Goal: Information Seeking & Learning: Learn about a topic

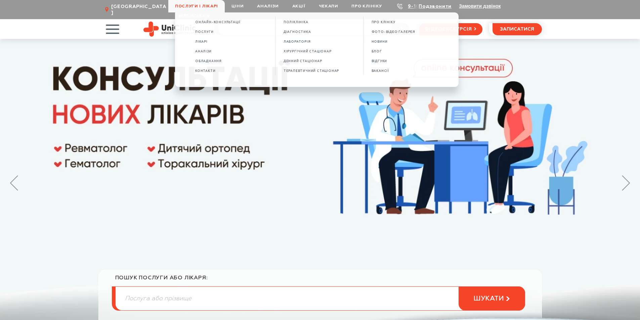
click at [210, 5] on span "Послуги і лікарі" at bounding box center [196, 6] width 56 height 12
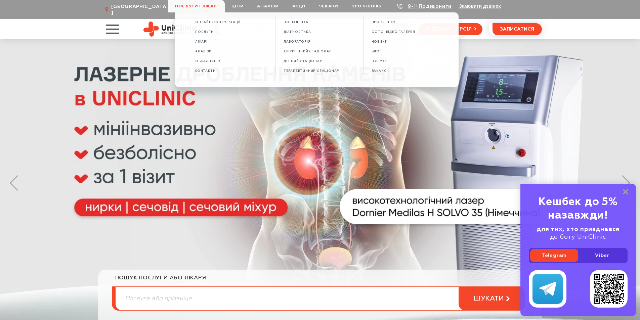
click at [190, 4] on span "Послуги і лікарі" at bounding box center [196, 6] width 56 height 12
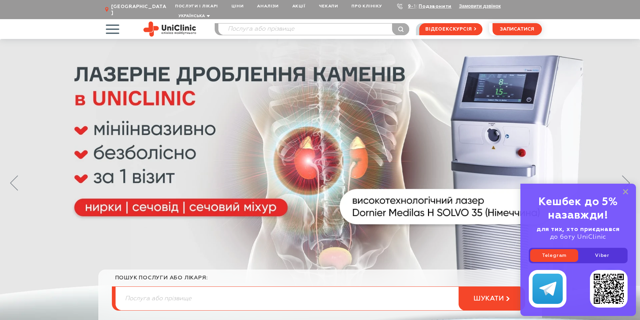
click at [192, 5] on span "Послуги і лікарі" at bounding box center [196, 6] width 56 height 12
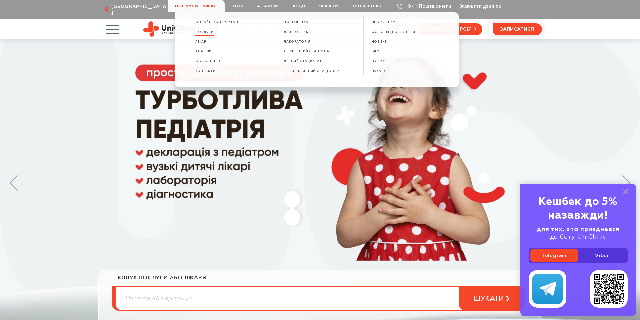
click at [204, 33] on span "Послуги" at bounding box center [204, 32] width 18 height 4
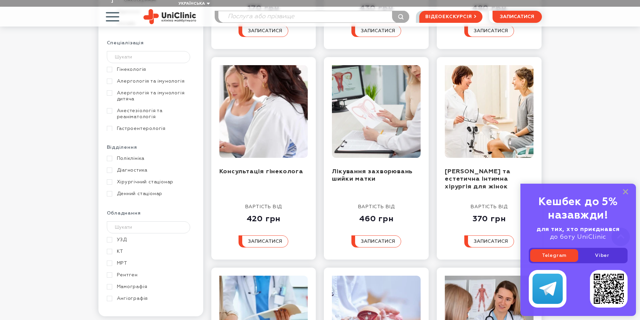
scroll to position [12, 0]
click at [110, 179] on link "Хірургічний стаціонар" at bounding box center [150, 182] width 86 height 6
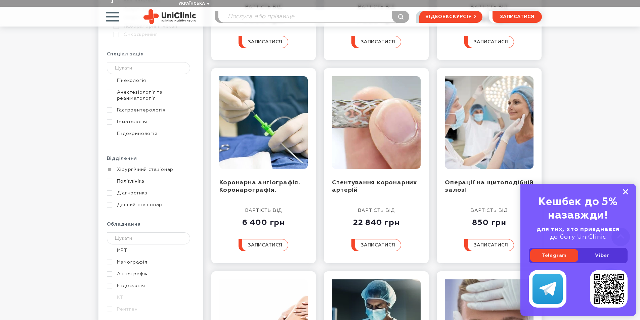
click at [624, 191] on rect at bounding box center [625, 191] width 5 height 5
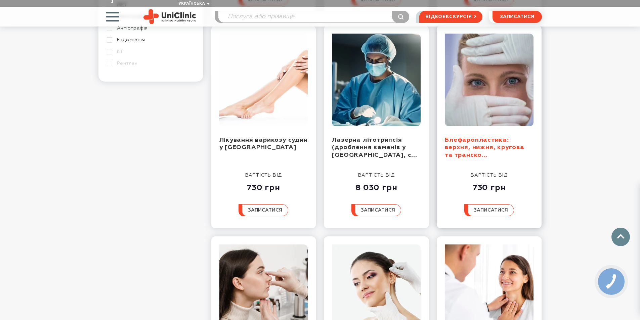
scroll to position [537, 0]
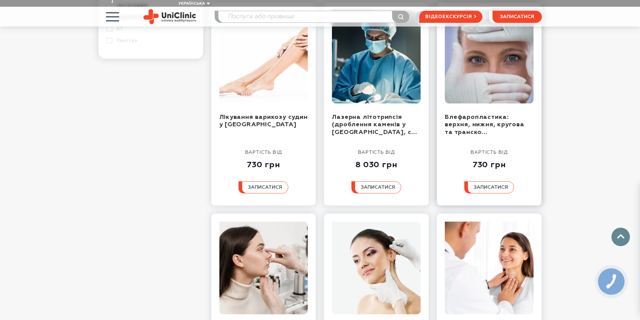
click at [484, 70] on img at bounding box center [489, 57] width 89 height 93
click at [486, 114] on link "Блефаропластика: верхня, нижня, кругова та транско..." at bounding box center [485, 124] width 80 height 21
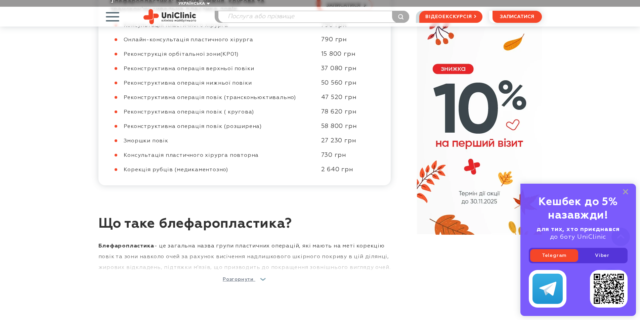
scroll to position [504, 0]
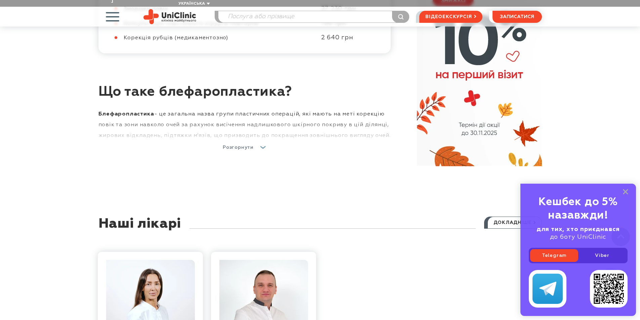
click at [242, 145] on span "Розгорнути" at bounding box center [238, 147] width 31 height 5
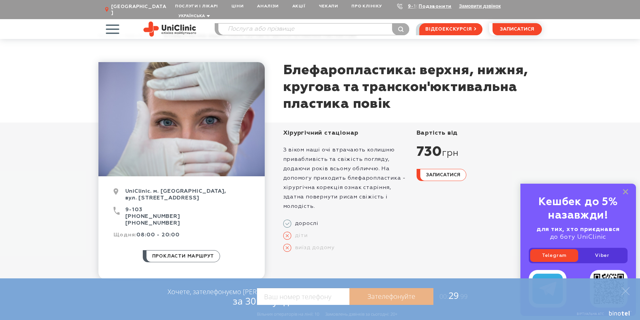
scroll to position [0, 0]
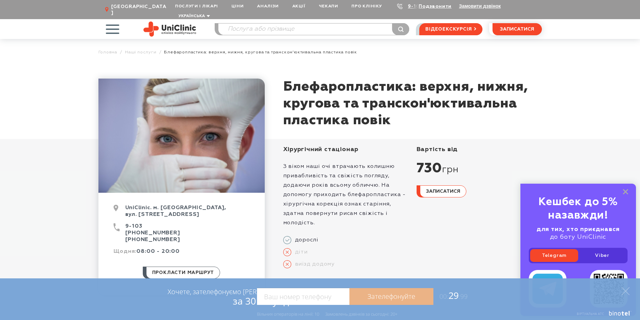
drag, startPoint x: 517, startPoint y: 166, endPoint x: 516, endPoint y: 173, distance: 6.7
click at [516, 173] on div "вартість від 730 грн записатися" at bounding box center [478, 172] width 125 height 52
